Goal: Task Accomplishment & Management: Manage account settings

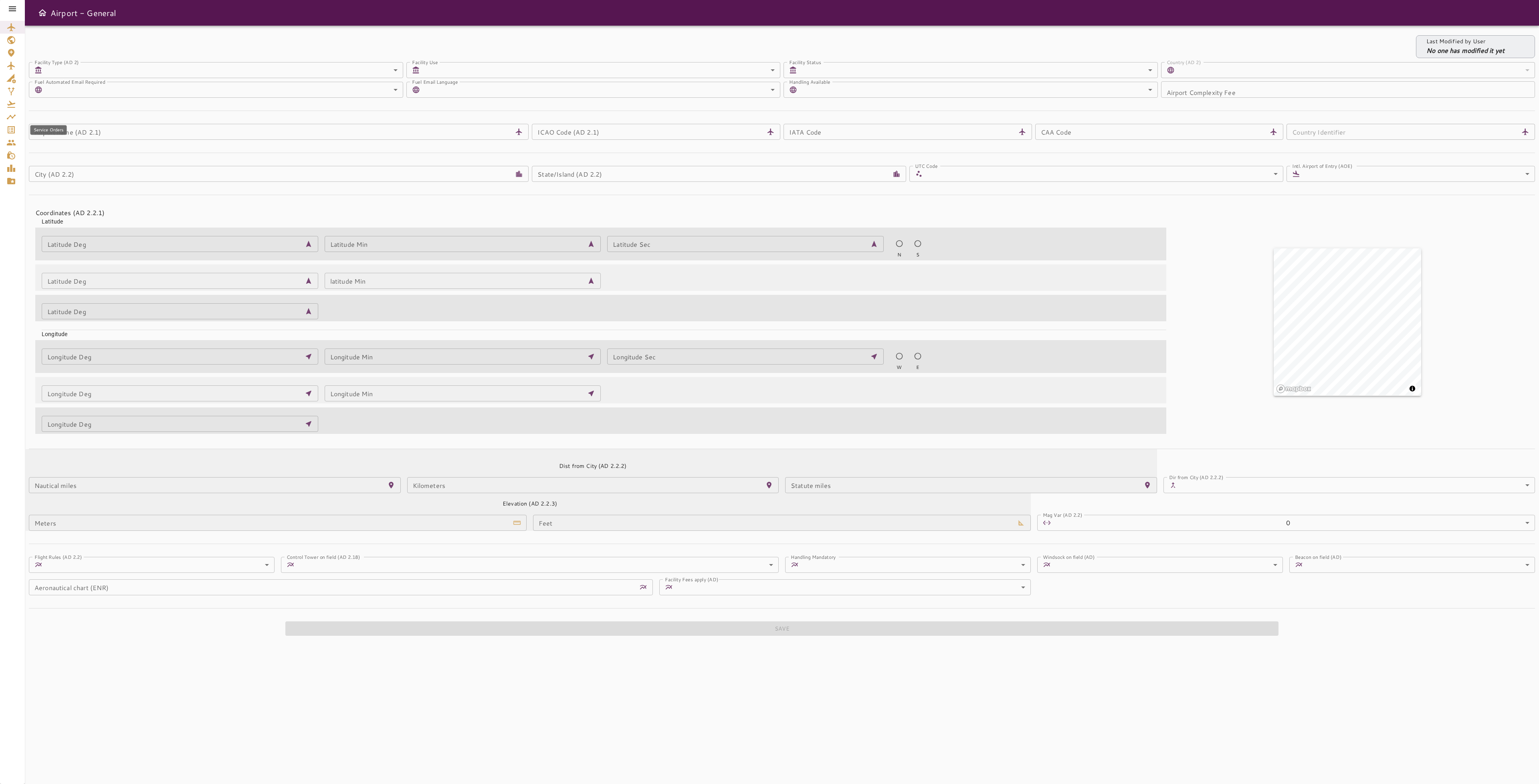
click at [8, 130] on icon "Service Orders" at bounding box center [11, 130] width 7 height 7
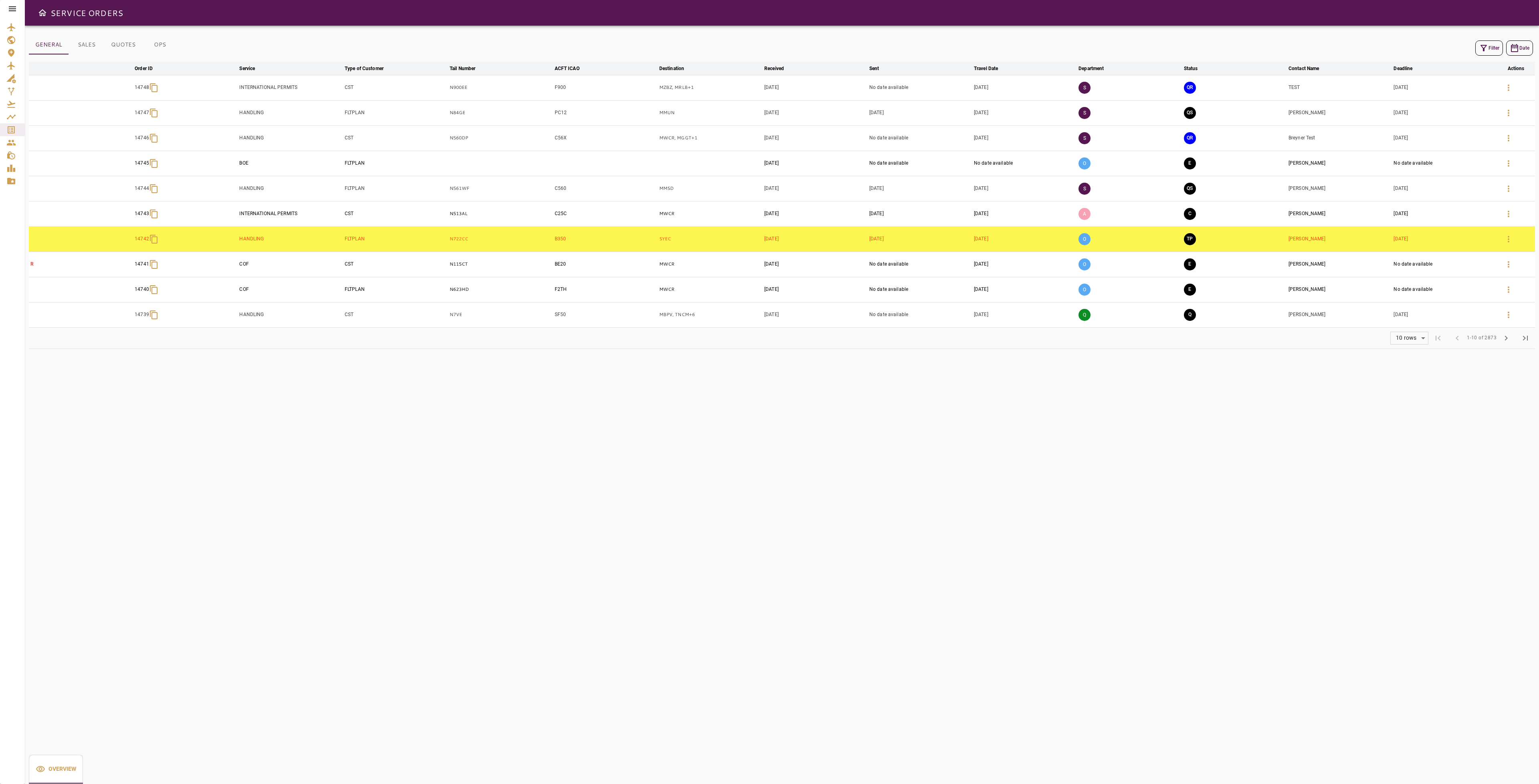
click at [1485, 50] on icon "button" at bounding box center [1484, 48] width 10 height 10
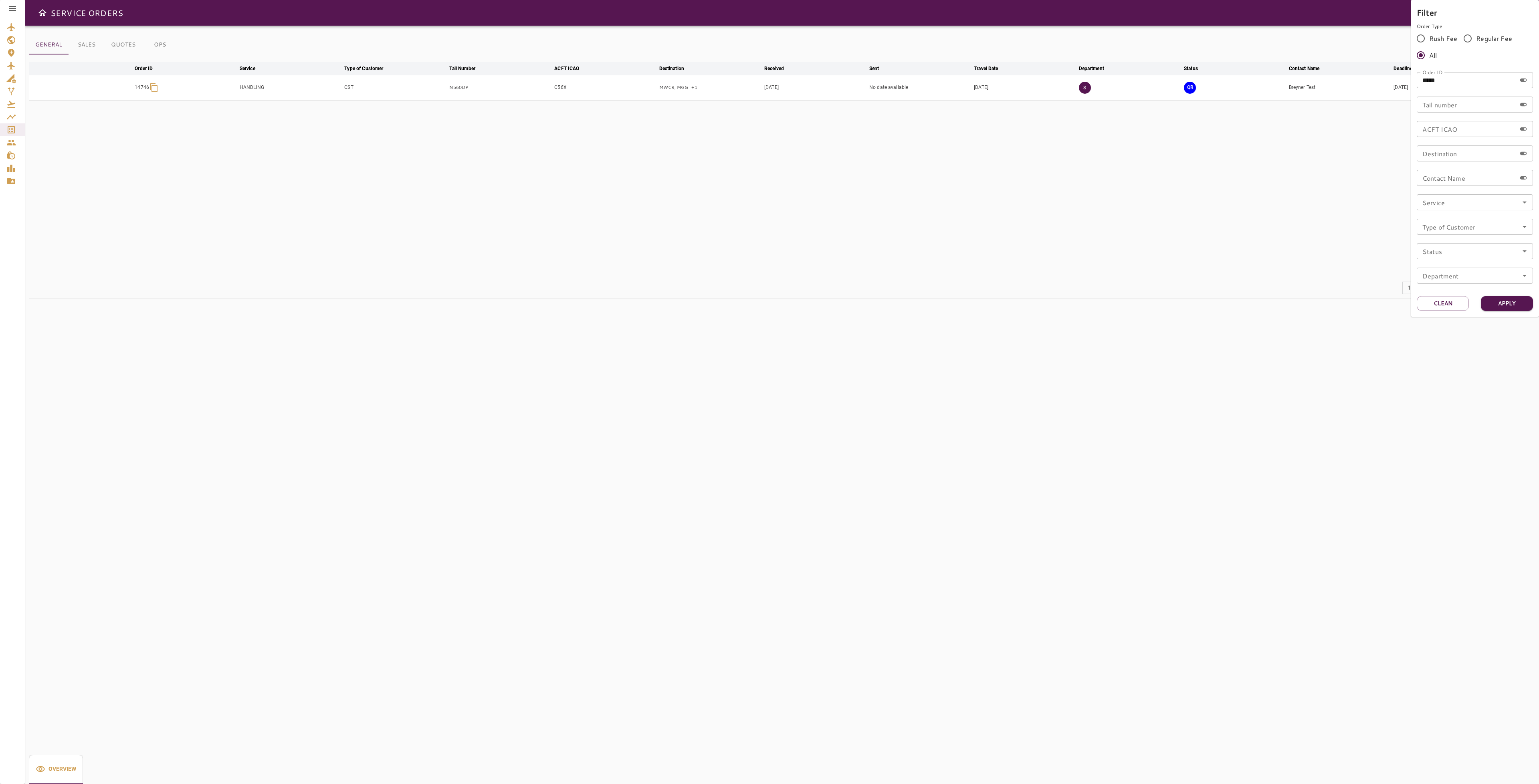
click at [1178, 244] on div at bounding box center [769, 392] width 1539 height 784
drag, startPoint x: 1516, startPoint y: 88, endPoint x: 1511, endPoint y: 90, distance: 5.4
click at [1516, 88] on button "button" at bounding box center [1509, 88] width 19 height 19
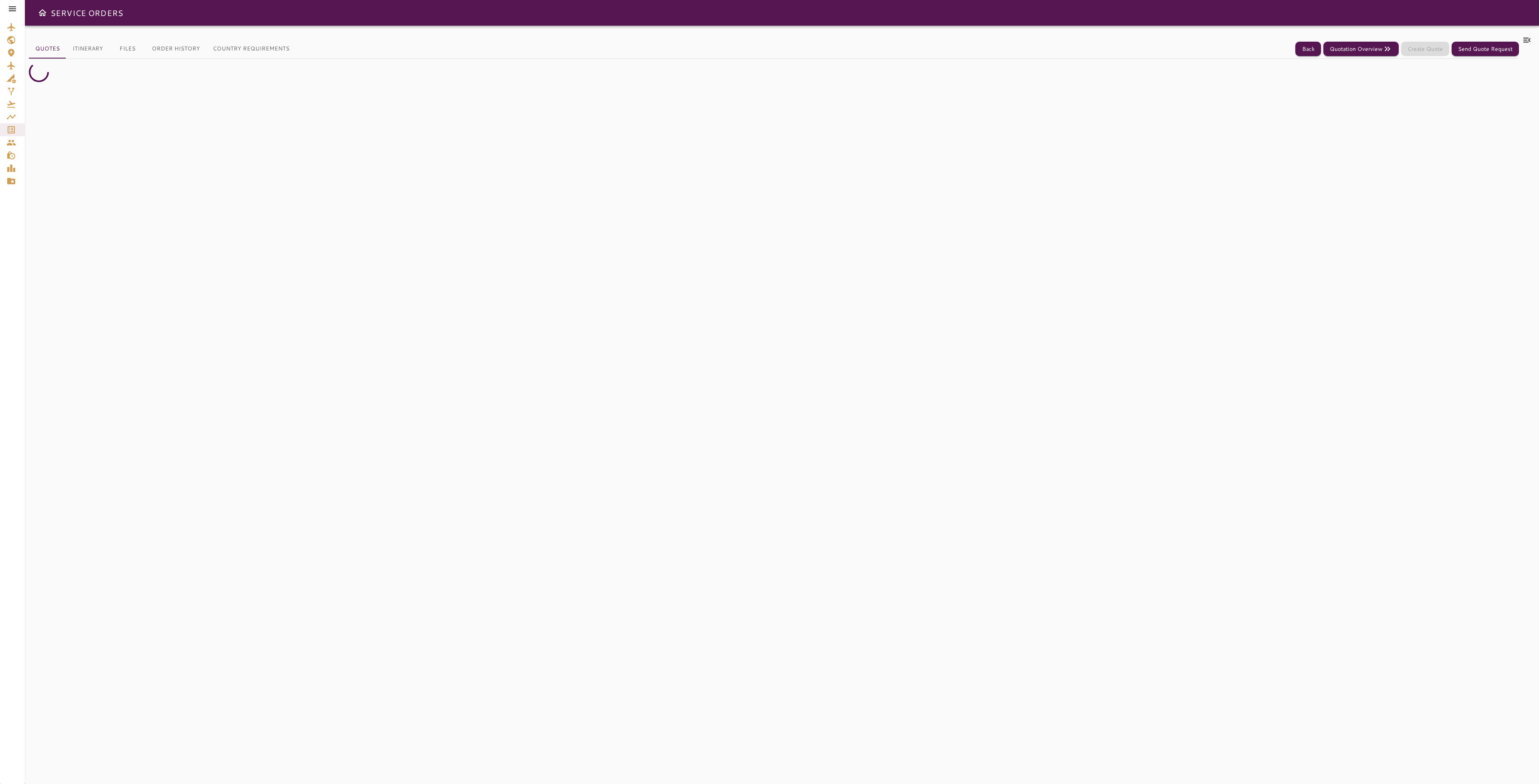
click at [82, 50] on button "Itinerary" at bounding box center [87, 49] width 43 height 19
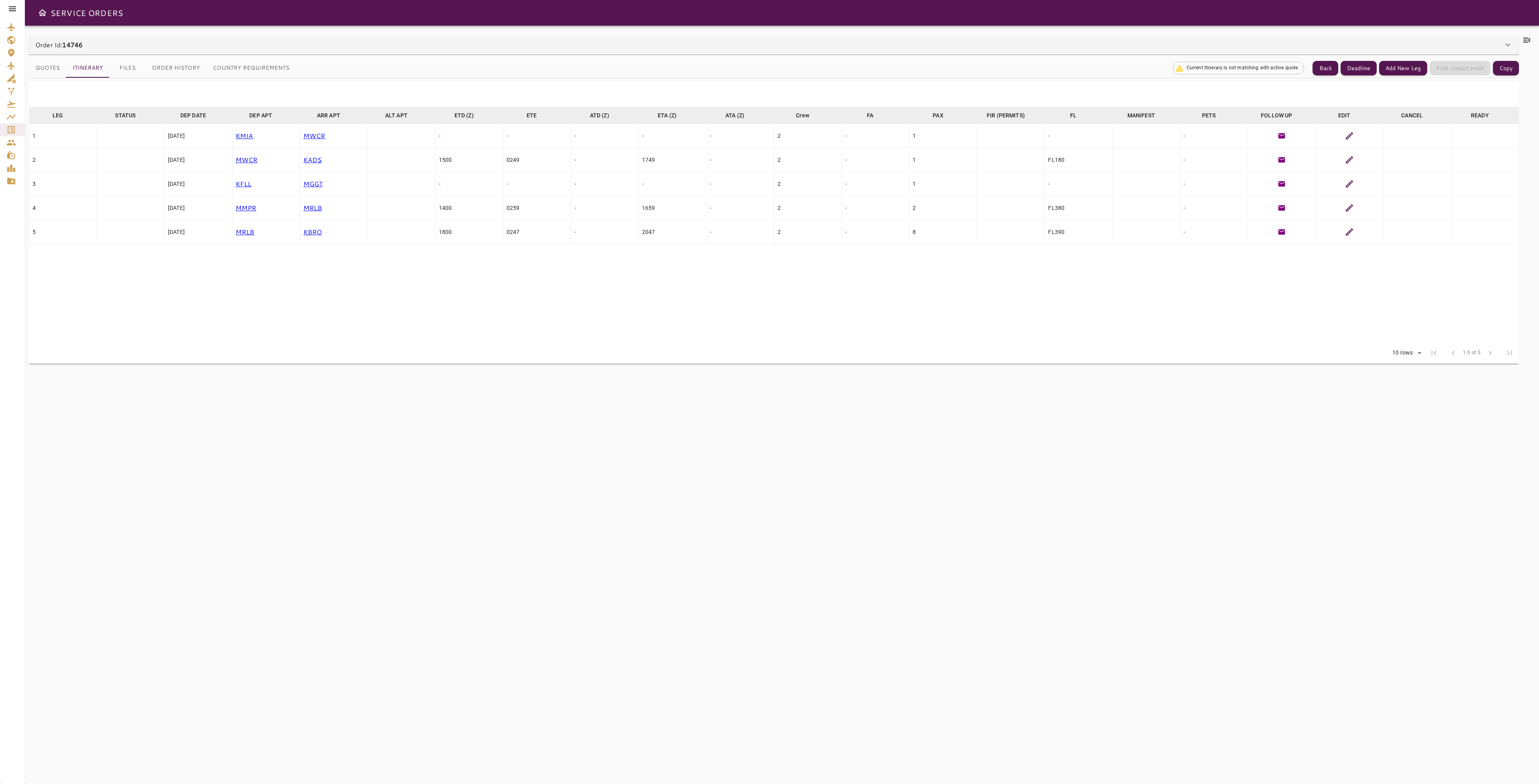
click at [1503, 42] on icon at bounding box center [1508, 45] width 10 height 10
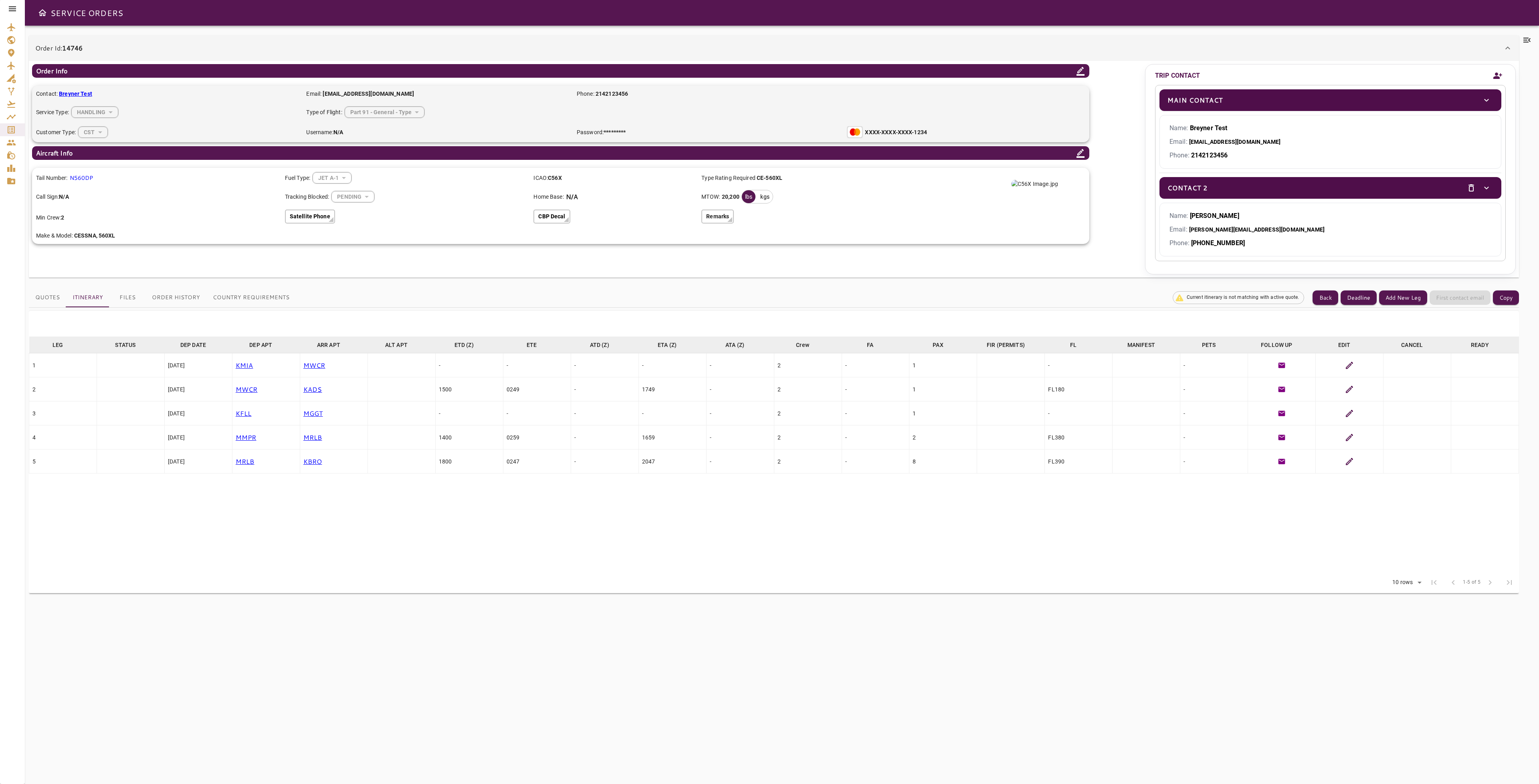
click at [954, 275] on div "**********" at bounding box center [774, 169] width 1490 height 217
click at [402, 114] on div "Part 91 - General - Type" at bounding box center [385, 111] width 80 height 21
click at [1081, 72] on icon at bounding box center [1081, 71] width 10 height 10
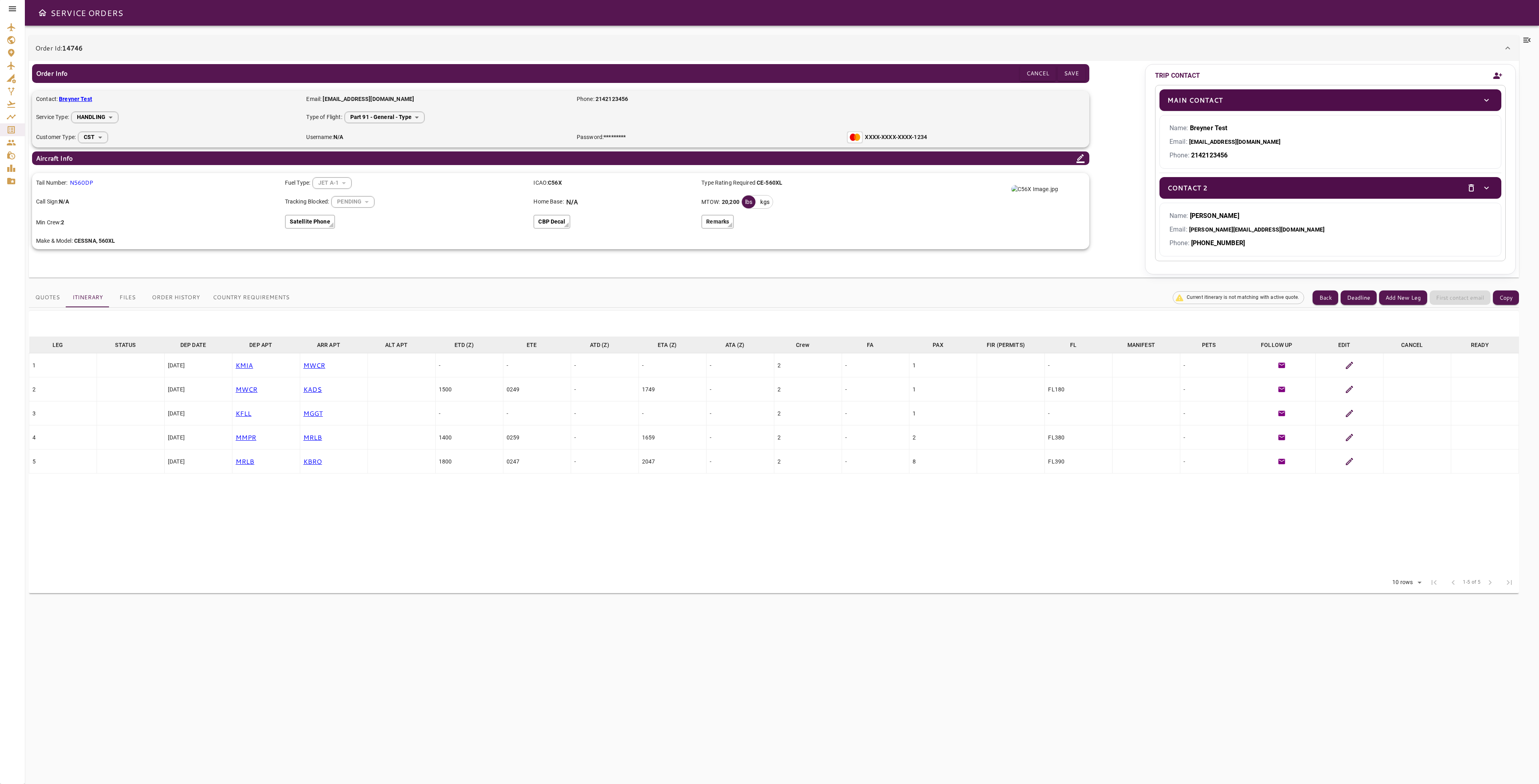
click at [405, 118] on body "**********" at bounding box center [769, 392] width 1539 height 784
click at [379, 153] on li "Part 135 - Charter - Type" at bounding box center [383, 152] width 89 height 14
type input "*******"
click at [1077, 69] on button "Save" at bounding box center [1071, 74] width 28 height 15
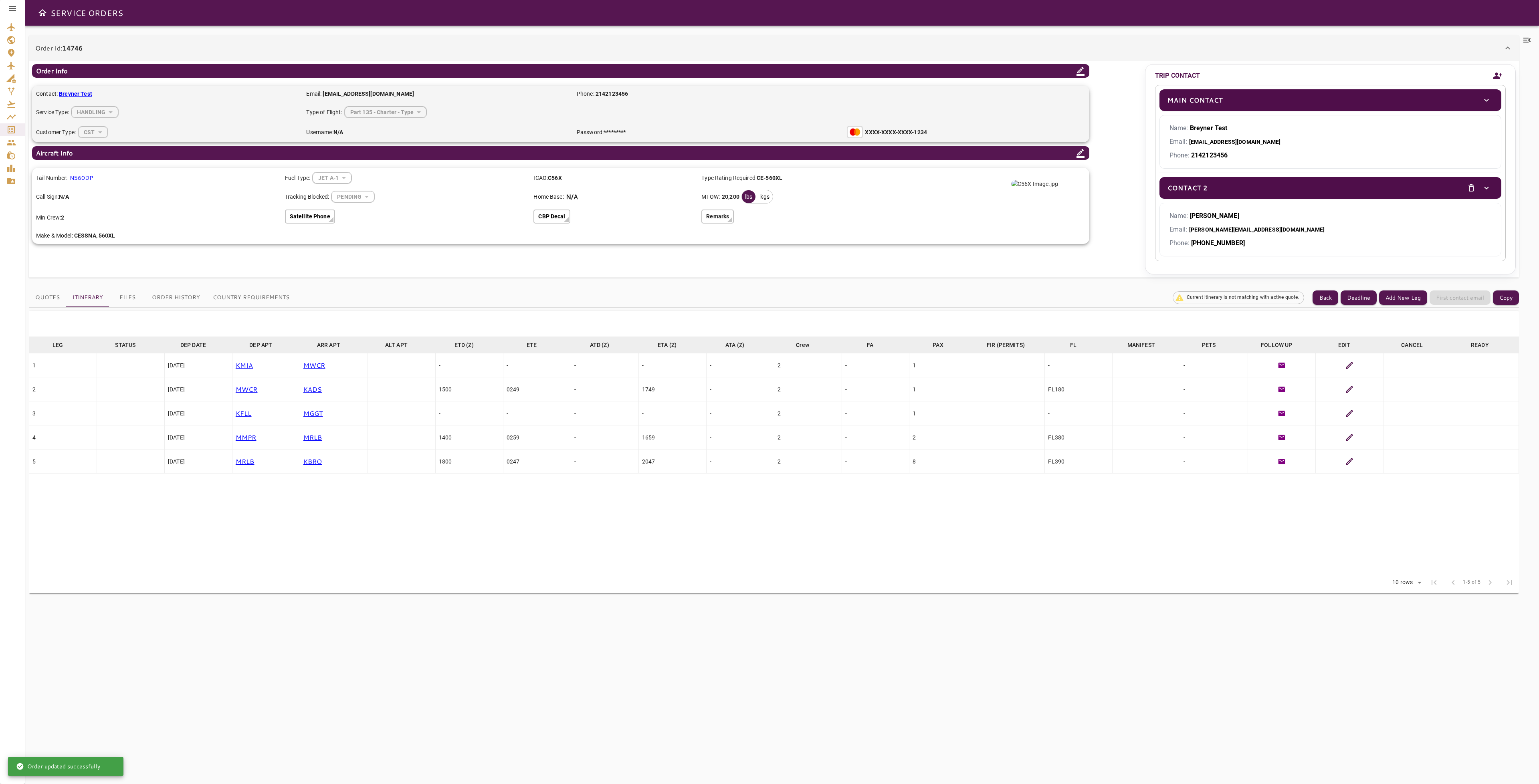
click at [234, 294] on button "Country Requirements" at bounding box center [251, 298] width 89 height 19
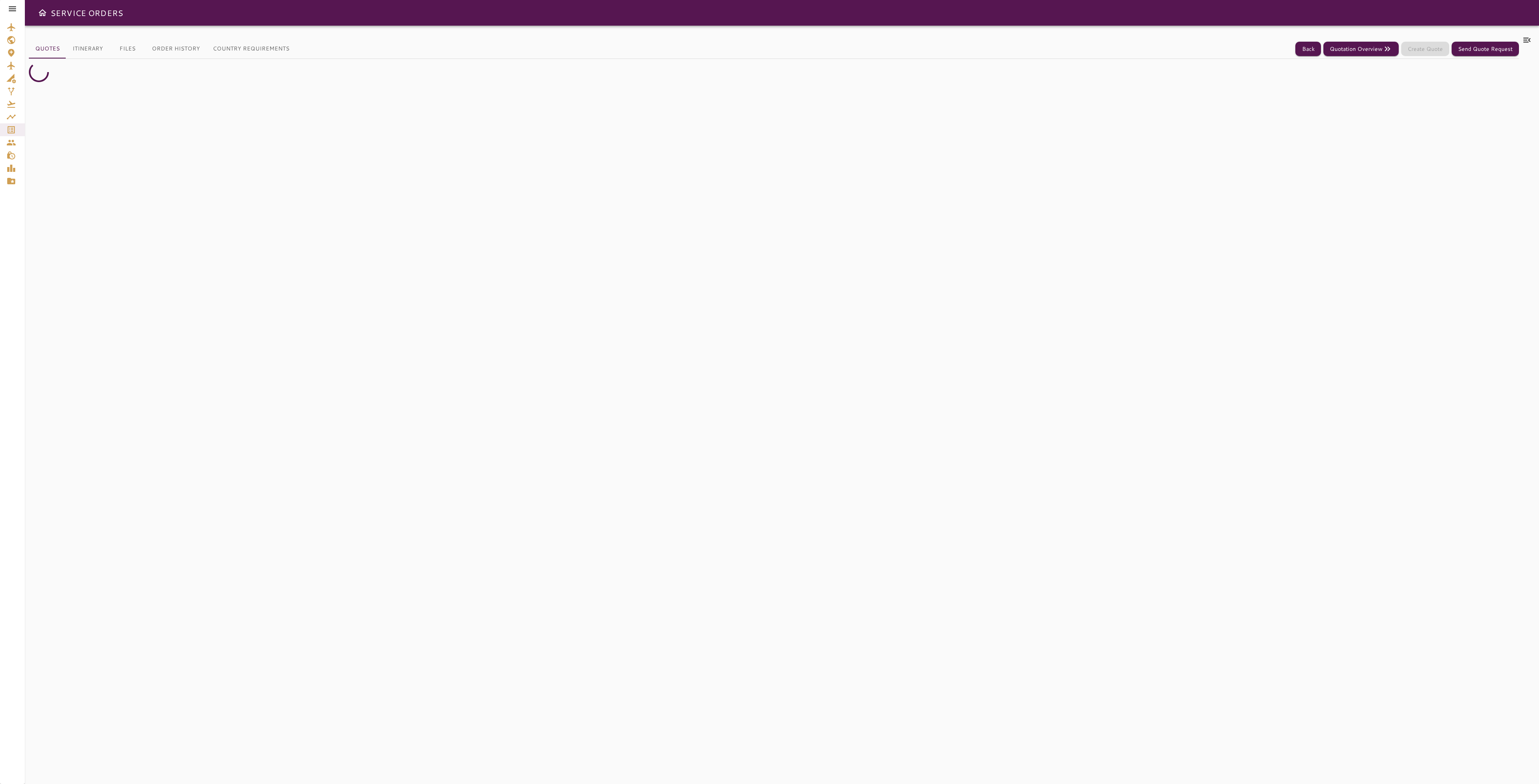
click at [86, 53] on button "Itinerary" at bounding box center [87, 49] width 43 height 19
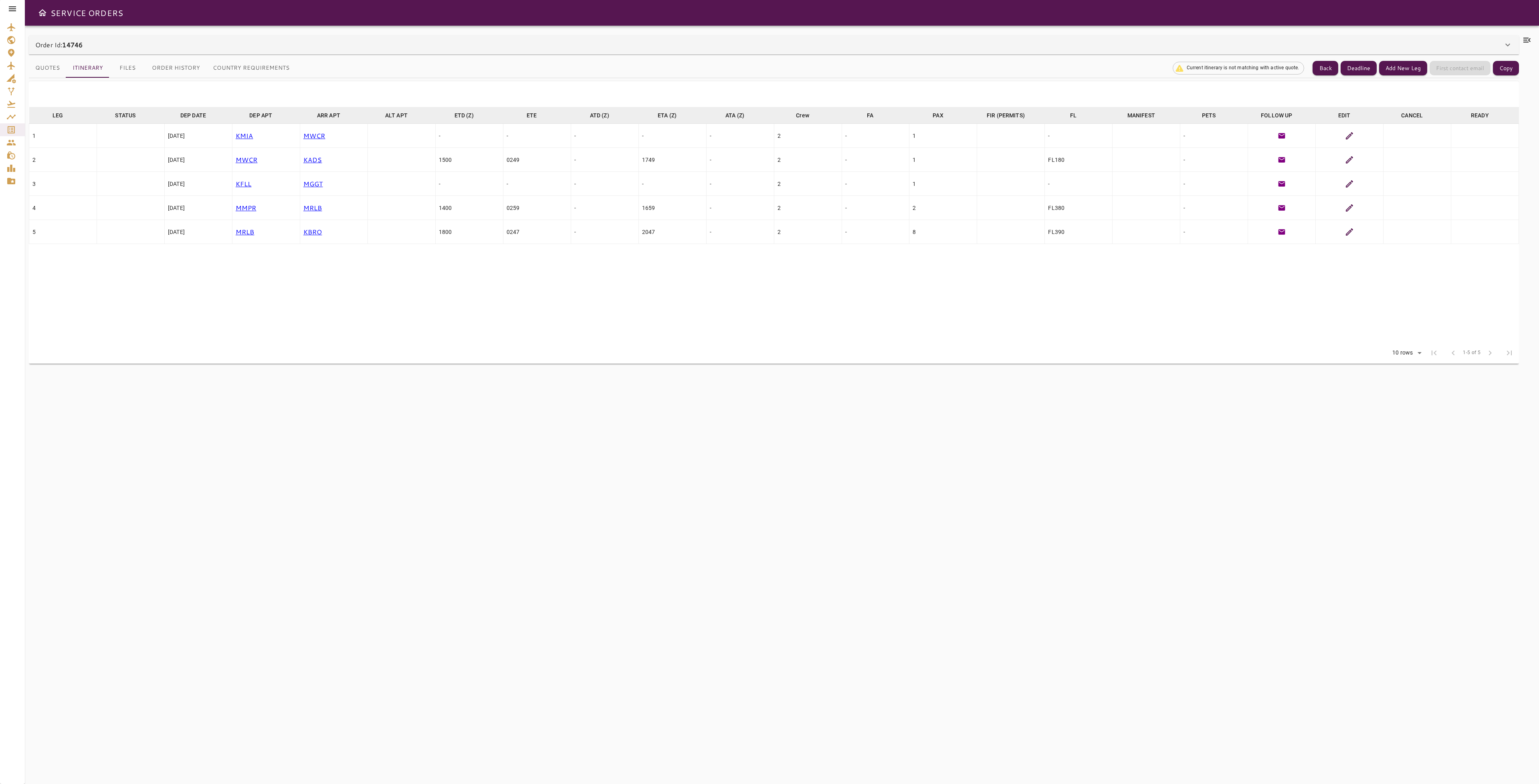
click at [1513, 45] on div "Order Id: 14746" at bounding box center [774, 45] width 1490 height 19
